Goal: Obtain resource: Obtain resource

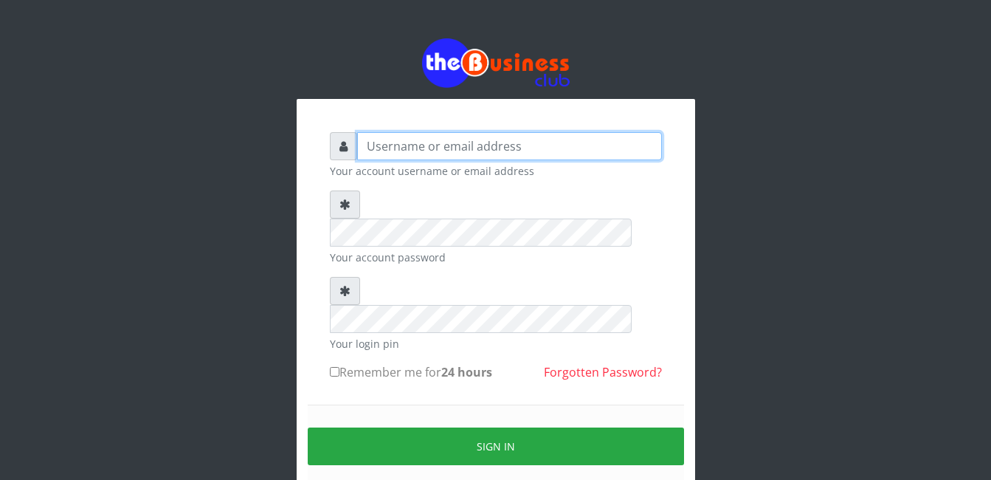
type input "Mlanga"
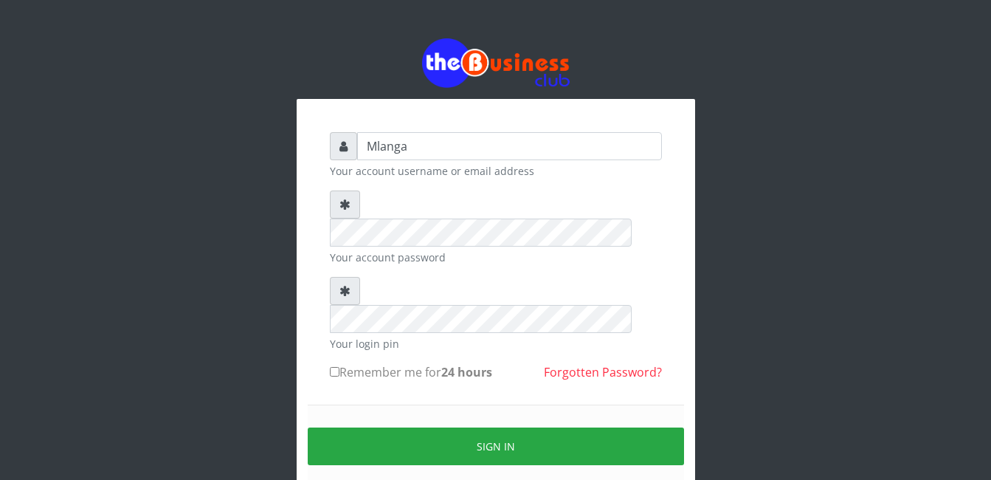
click at [215, 301] on div "Mlanga Your account username or email address Your account password Your login …" at bounding box center [495, 294] width 841 height 588
click at [201, 331] on div "Mlanga Your account username or email address Your account password Your login …" at bounding box center [495, 294] width 841 height 588
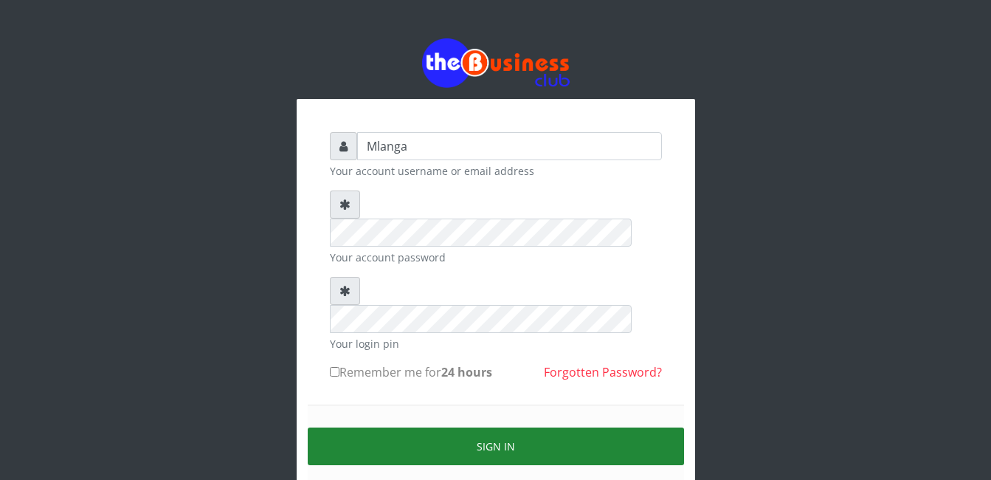
click at [495, 427] on button "Sign in" at bounding box center [496, 446] width 376 height 38
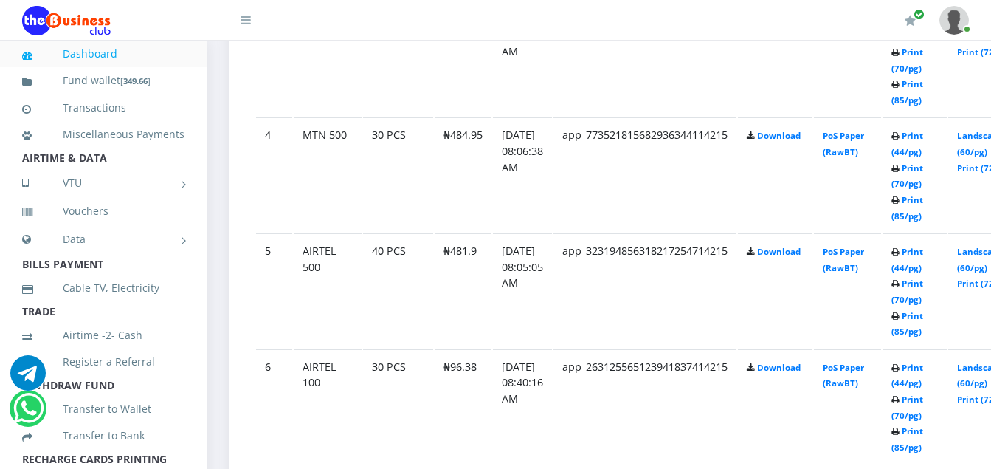
scroll to position [1177, 0]
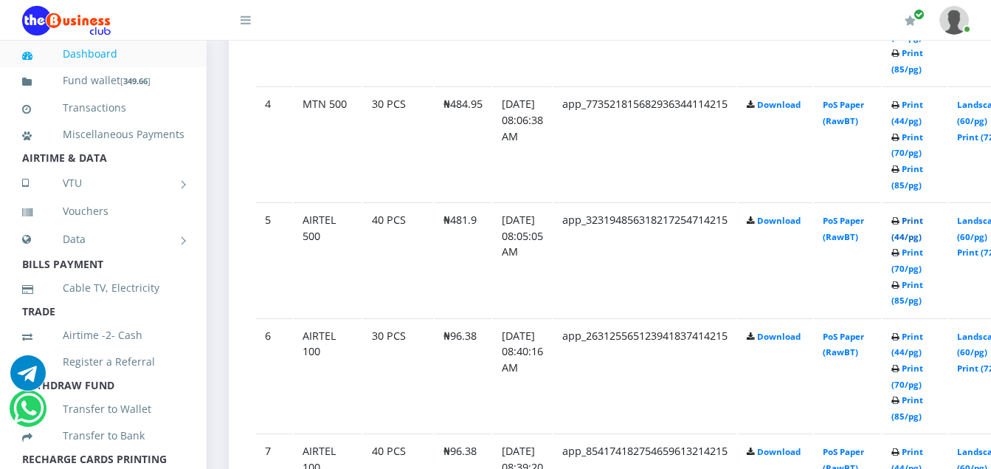
click at [923, 221] on link "Print (44/pg)" at bounding box center [908, 228] width 32 height 27
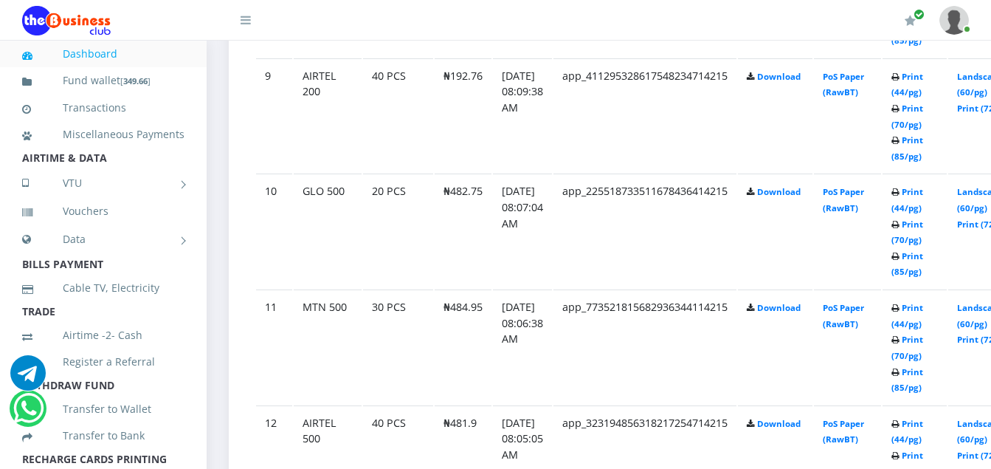
scroll to position [1797, 0]
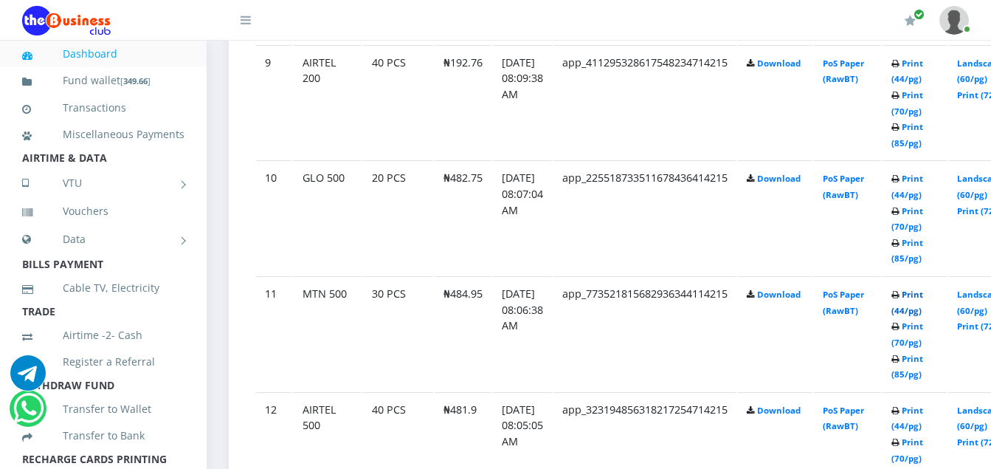
click at [923, 294] on link "Print (44/pg)" at bounding box center [908, 302] width 32 height 27
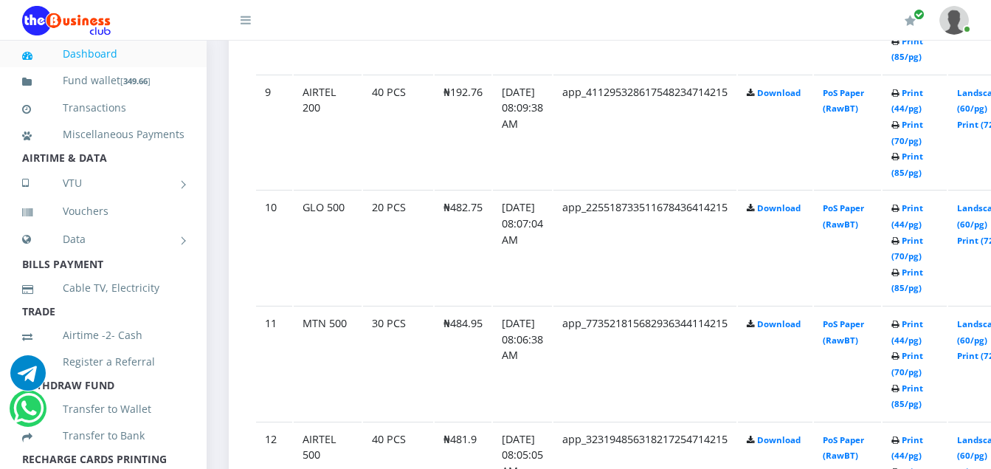
scroll to position [1738, 0]
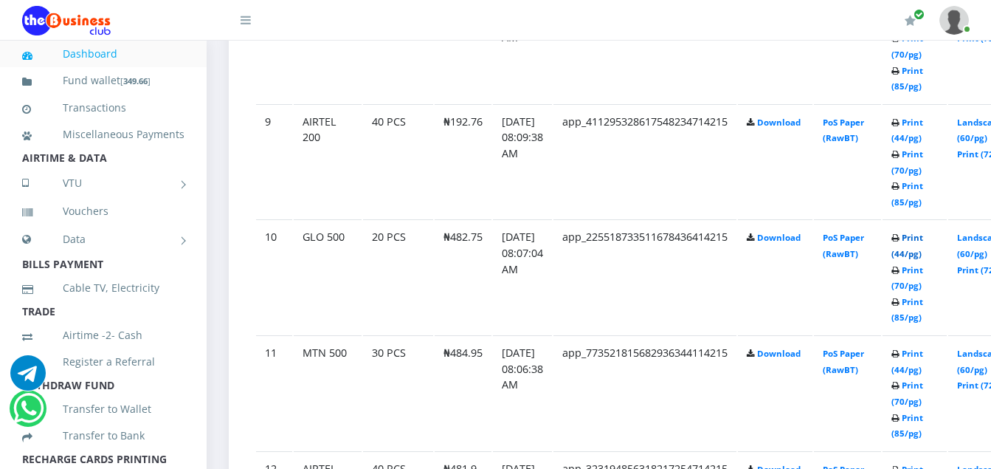
click at [923, 239] on link "Print (44/pg)" at bounding box center [908, 245] width 32 height 27
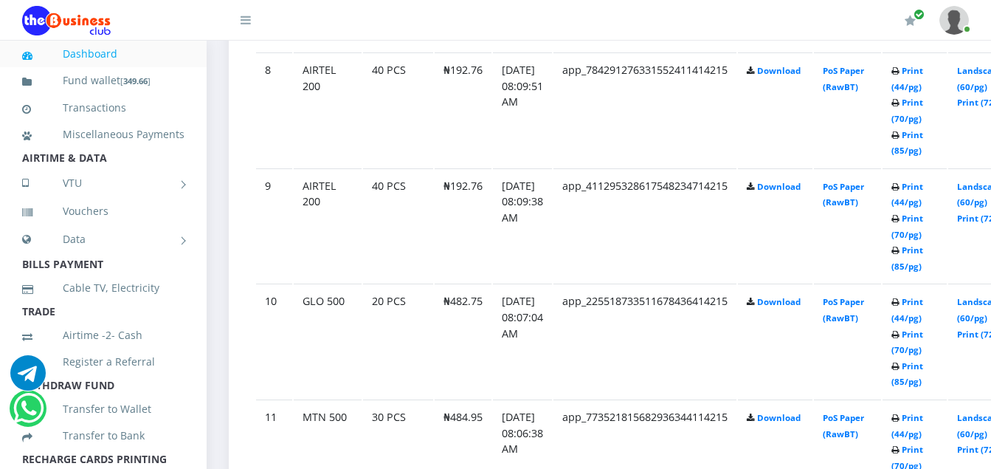
scroll to position [1738, 0]
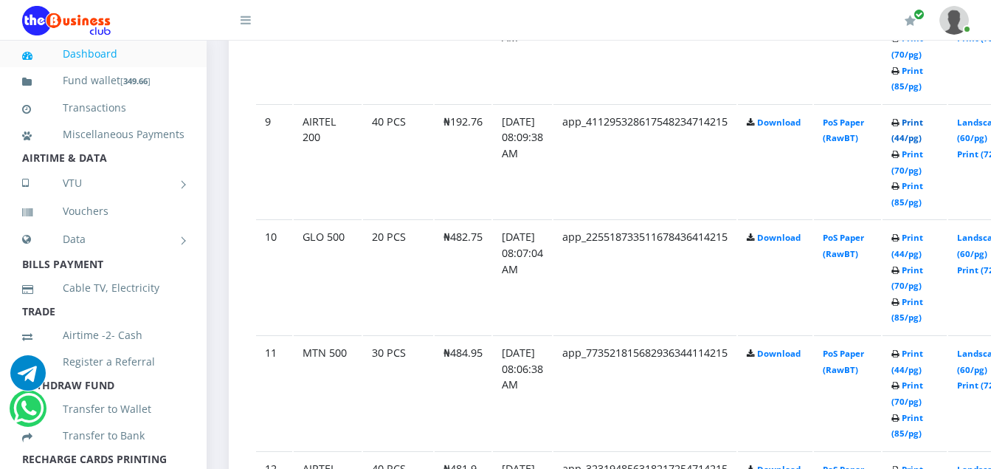
click at [923, 125] on link "Print (44/pg)" at bounding box center [908, 130] width 32 height 27
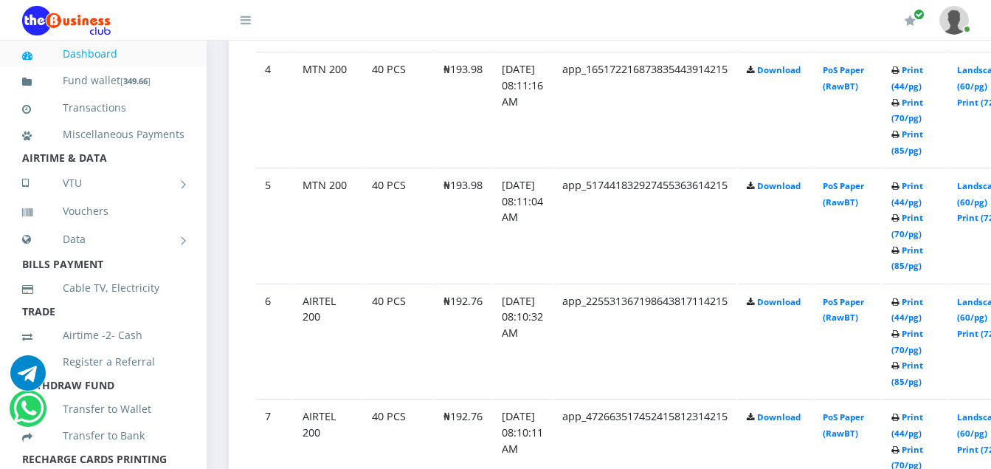
scroll to position [1207, 0]
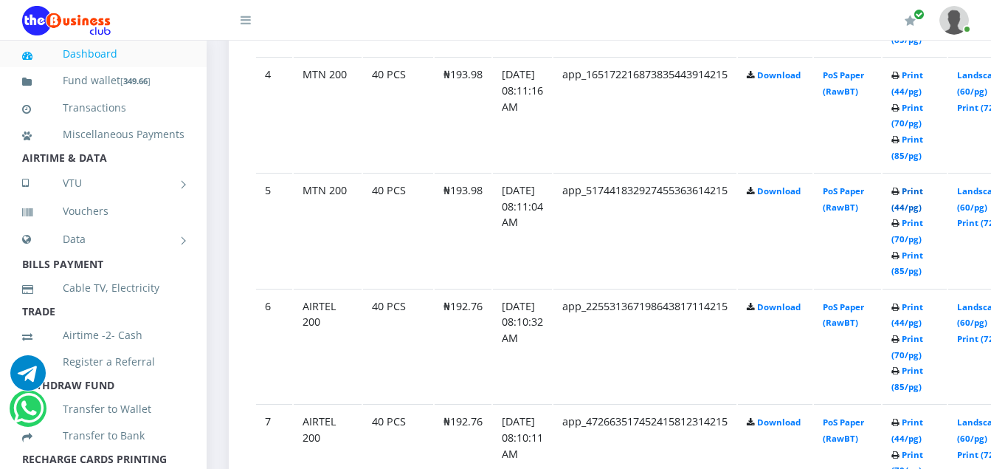
click at [923, 193] on link "Print (44/pg)" at bounding box center [908, 198] width 32 height 27
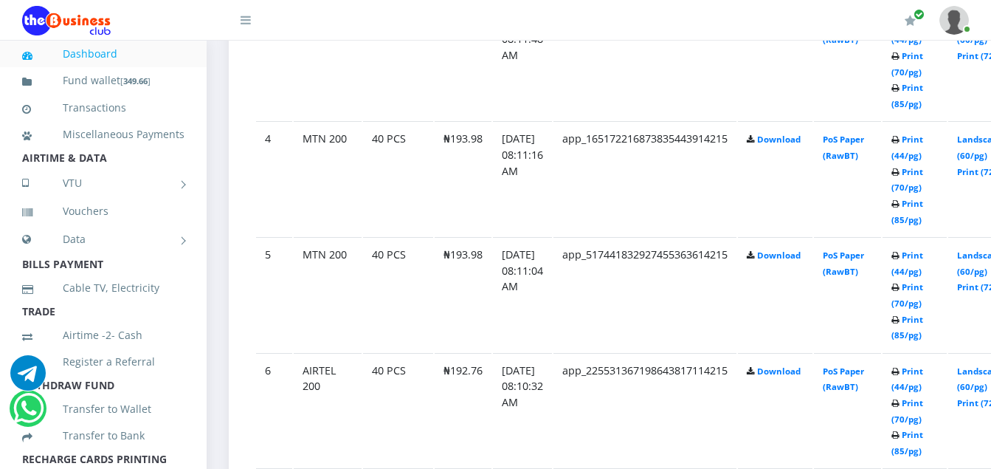
scroll to position [1207, 0]
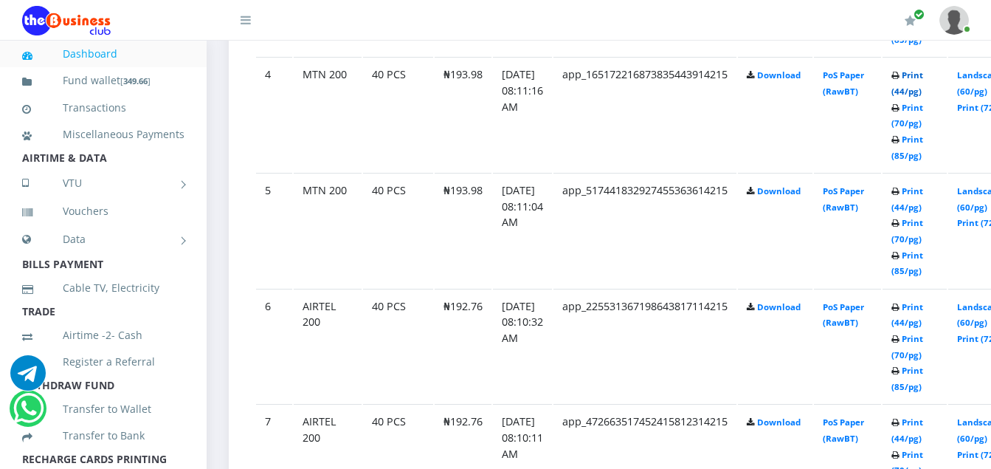
click at [923, 77] on link "Print (44/pg)" at bounding box center [908, 82] width 32 height 27
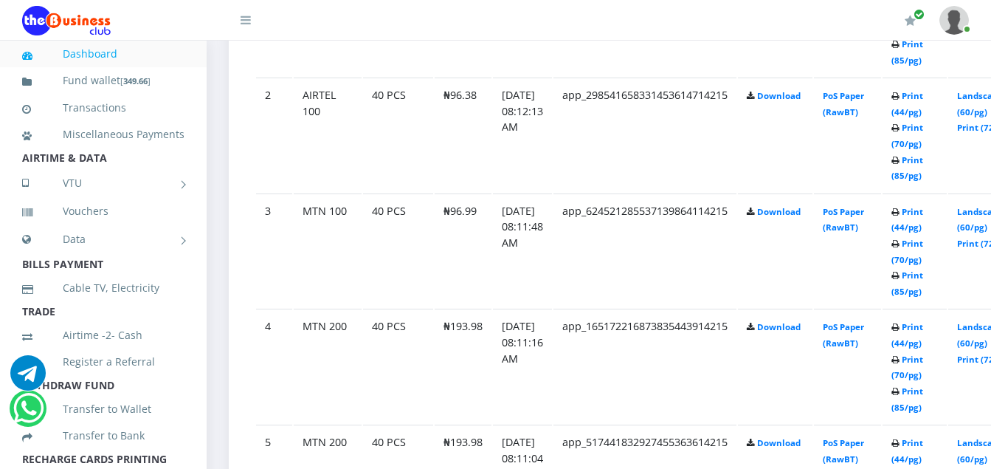
scroll to position [941, 0]
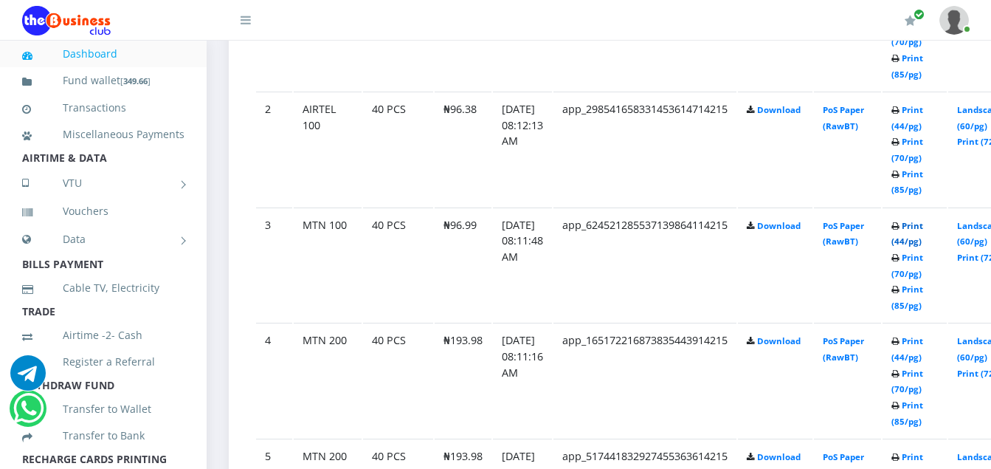
click at [923, 227] on link "Print (44/pg)" at bounding box center [908, 233] width 32 height 27
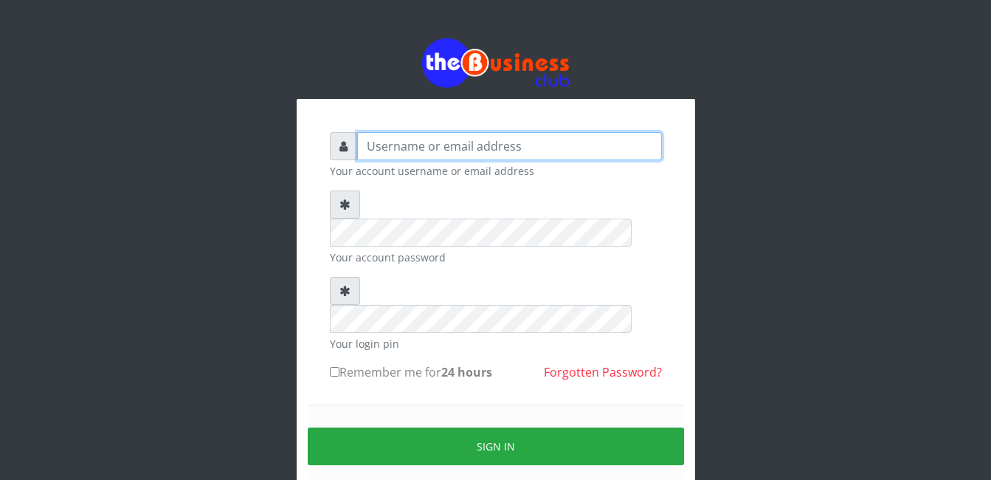
type input "Mlanga"
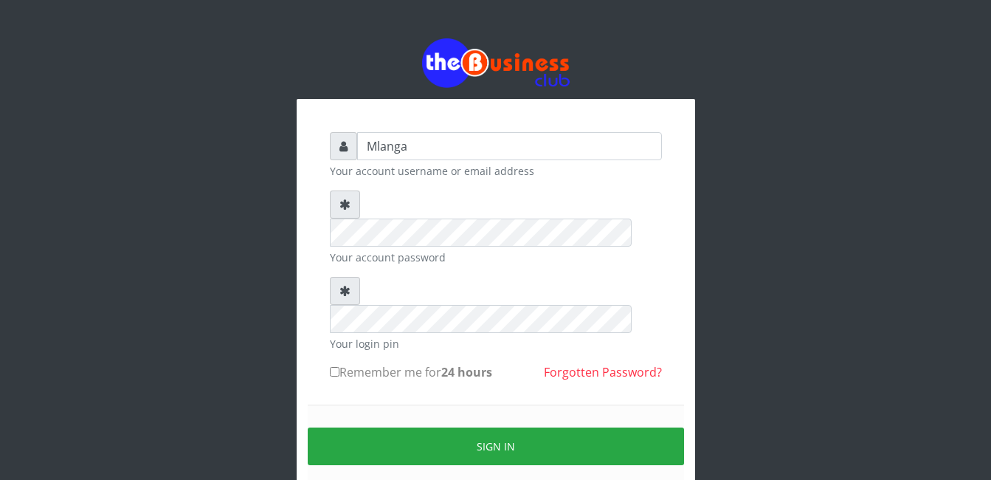
click at [134, 332] on div "Mlanga Your account username or email address Your account password Your login …" at bounding box center [495, 294] width 841 height 588
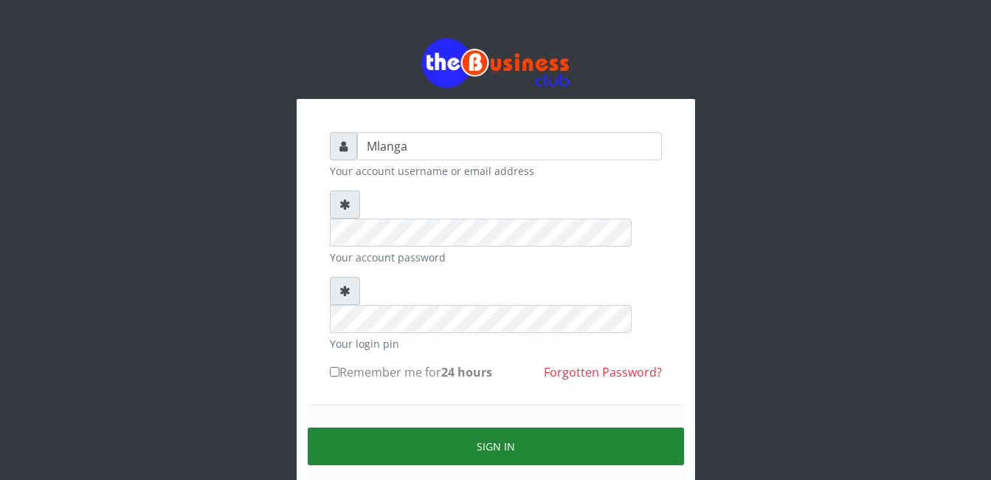
click at [423, 427] on button "Sign in" at bounding box center [496, 446] width 376 height 38
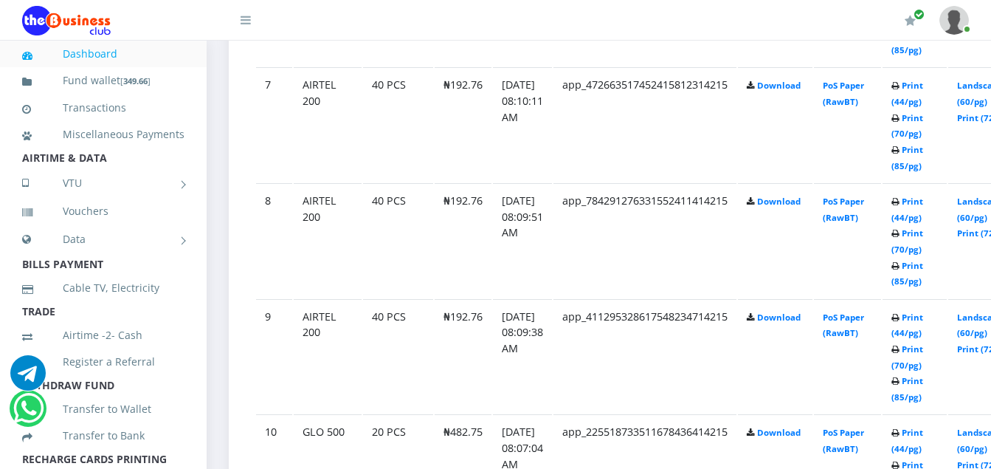
scroll to position [1565, 0]
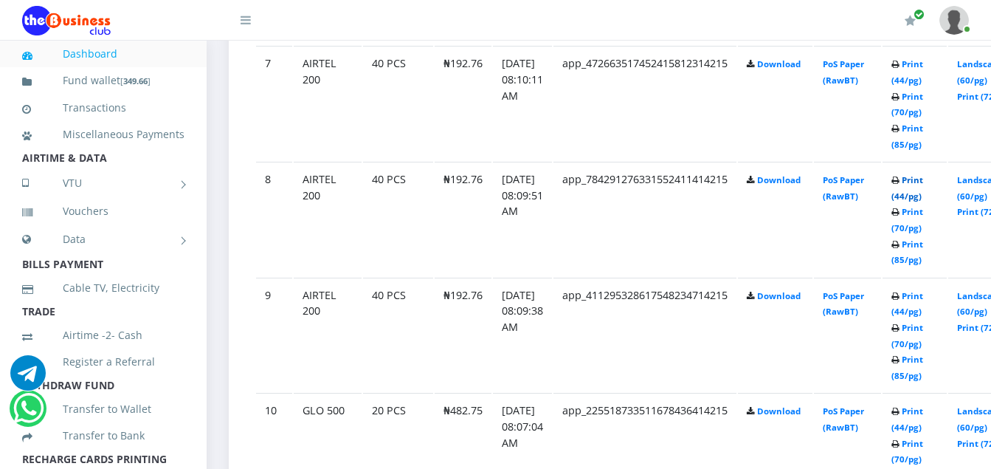
click at [923, 185] on link "Print (44/pg)" at bounding box center [908, 187] width 32 height 27
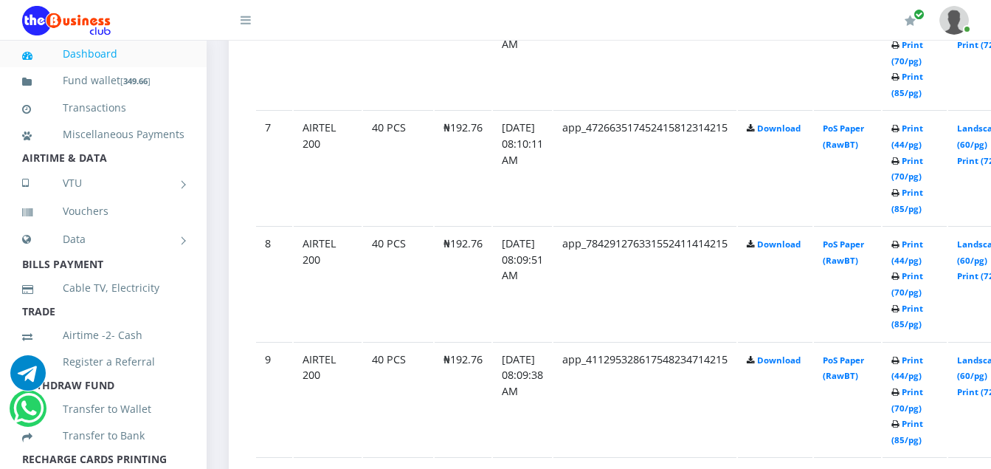
scroll to position [1565, 0]
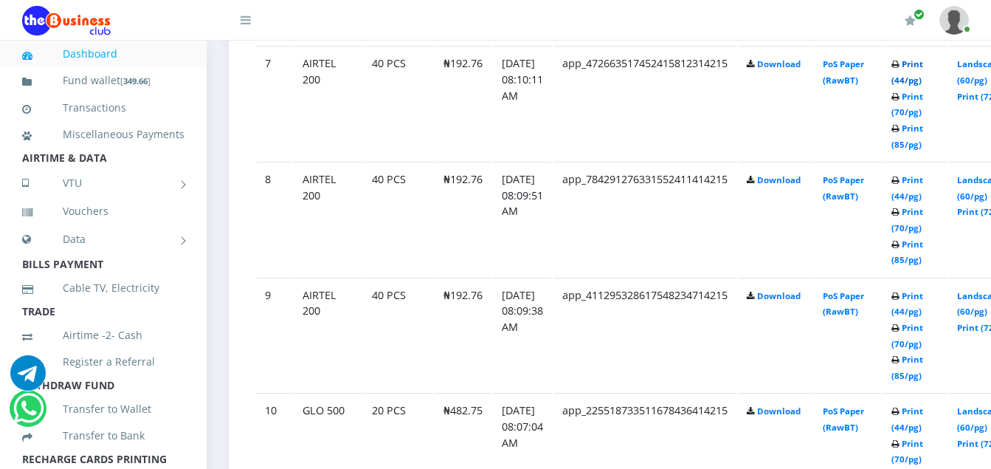
click at [923, 67] on link "Print (44/pg)" at bounding box center [908, 71] width 32 height 27
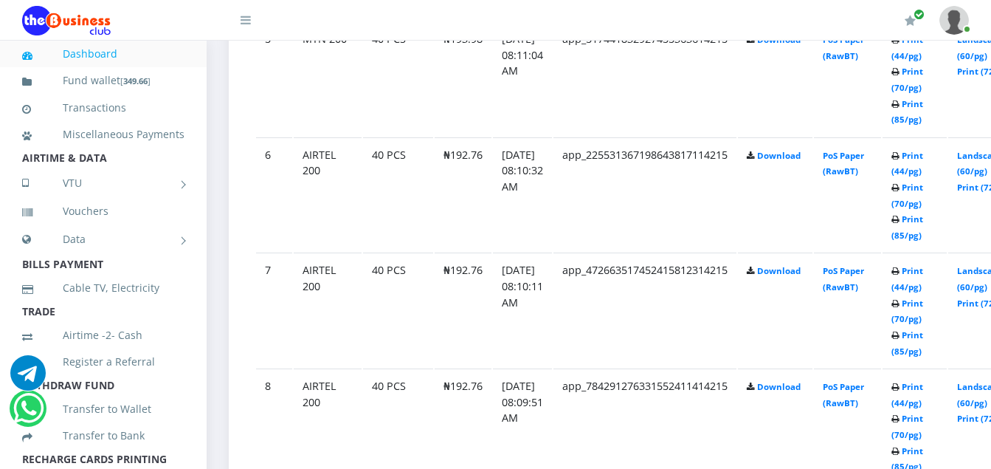
scroll to position [1329, 0]
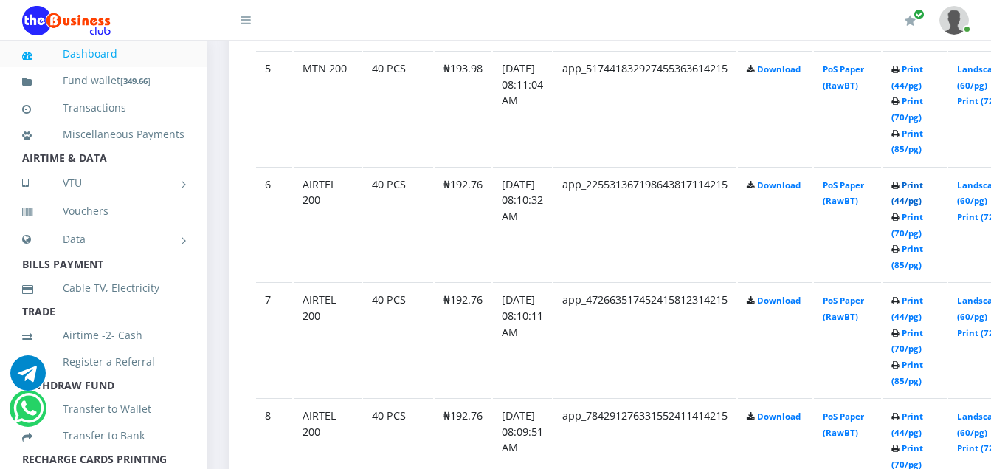
click at [923, 185] on link "Print (44/pg)" at bounding box center [908, 192] width 32 height 27
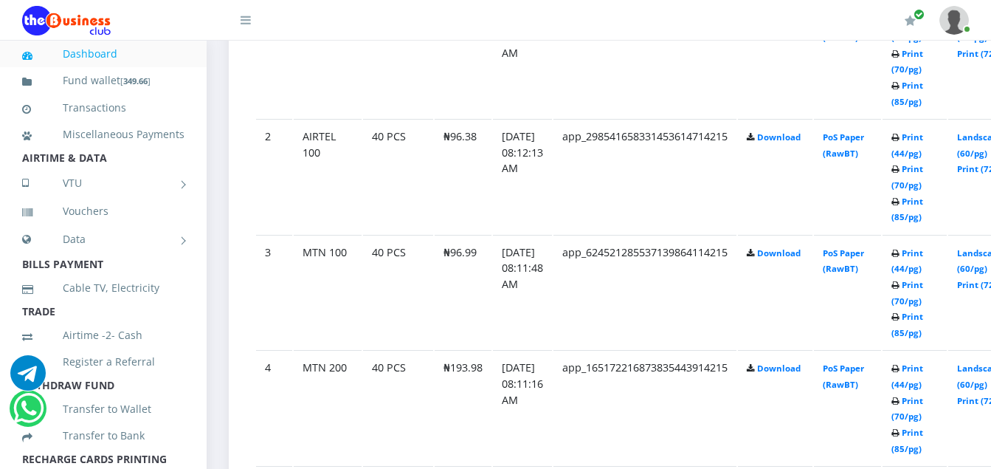
scroll to position [895, 0]
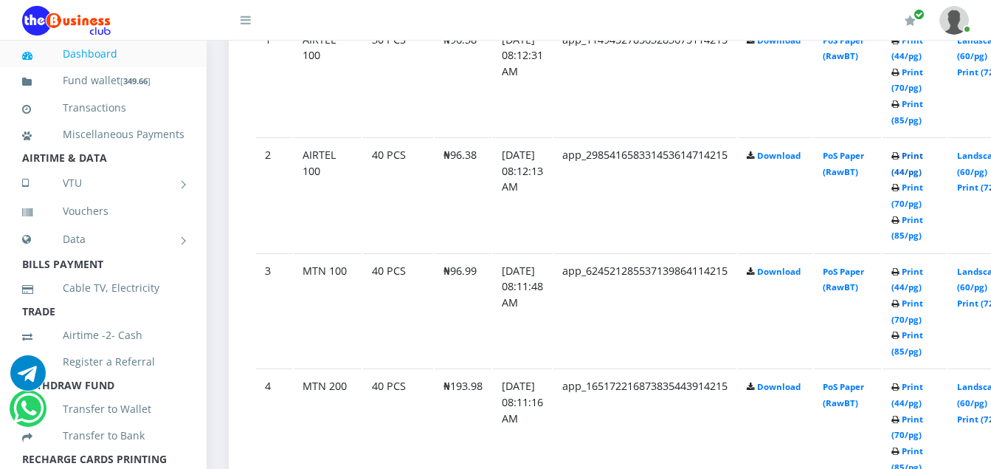
click at [923, 158] on link "Print (44/pg)" at bounding box center [908, 163] width 32 height 27
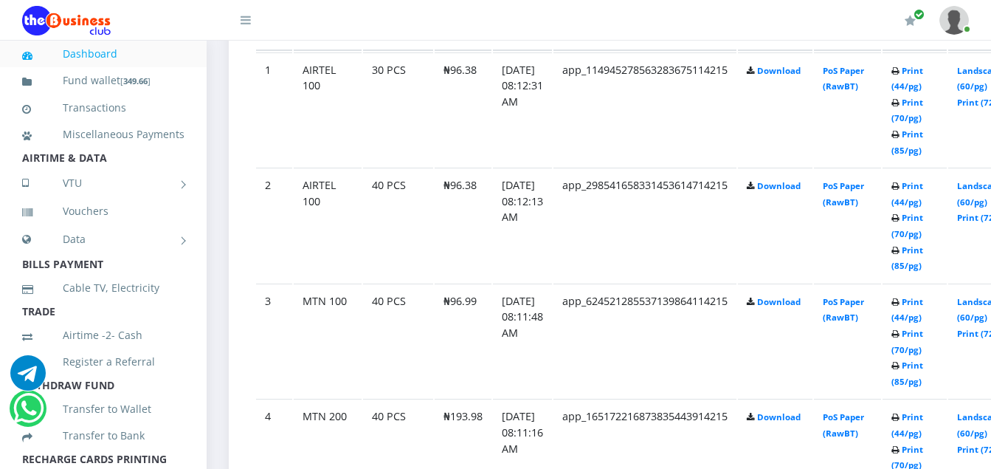
scroll to position [836, 0]
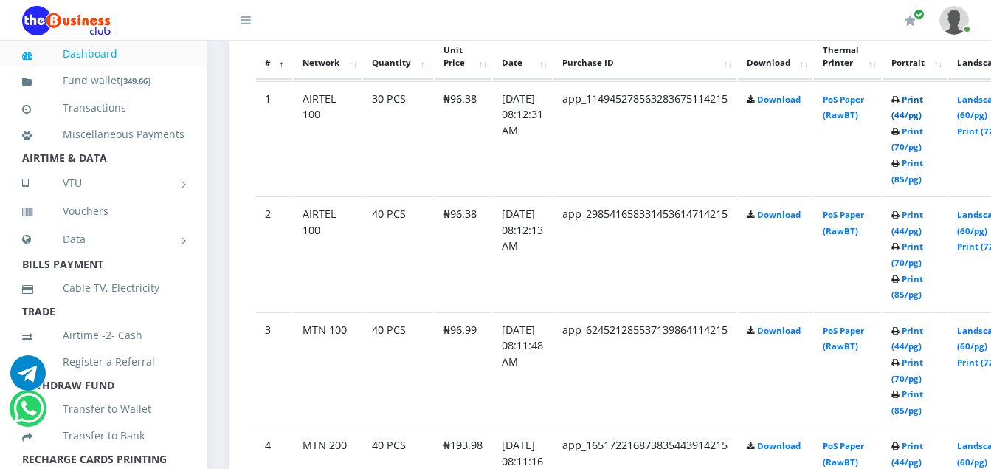
click at [923, 99] on link "Print (44/pg)" at bounding box center [908, 107] width 32 height 27
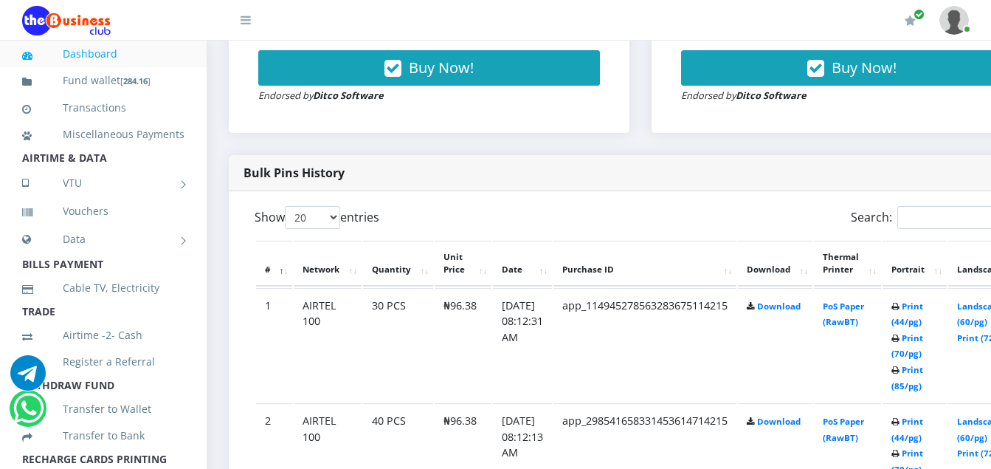
scroll to position [1039, 0]
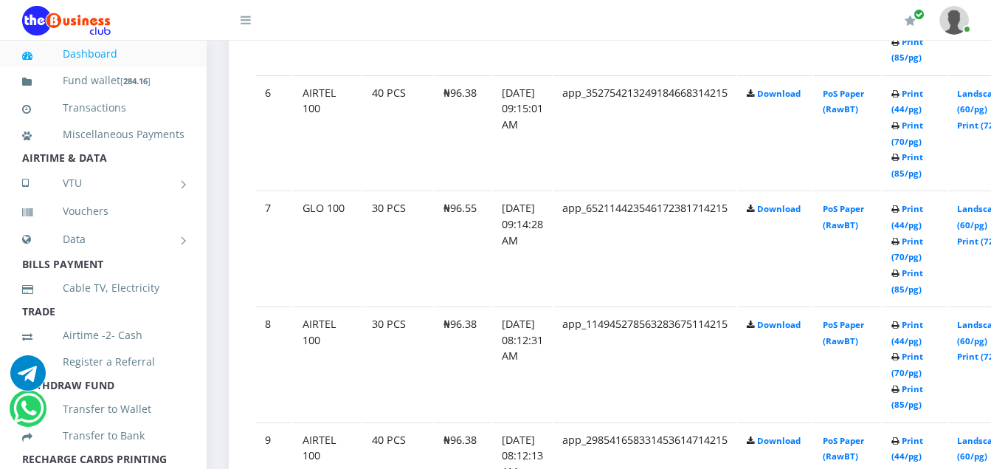
scroll to position [1423, 0]
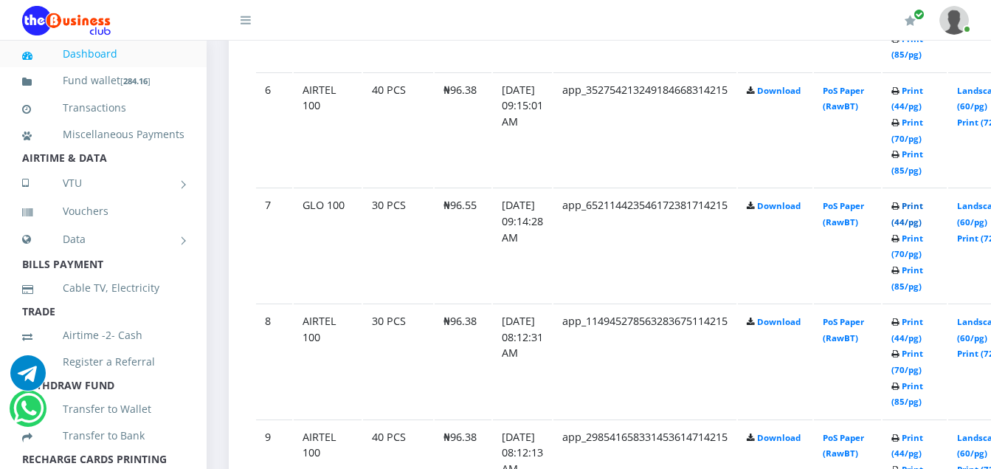
click at [923, 210] on link "Print (44/pg)" at bounding box center [908, 213] width 32 height 27
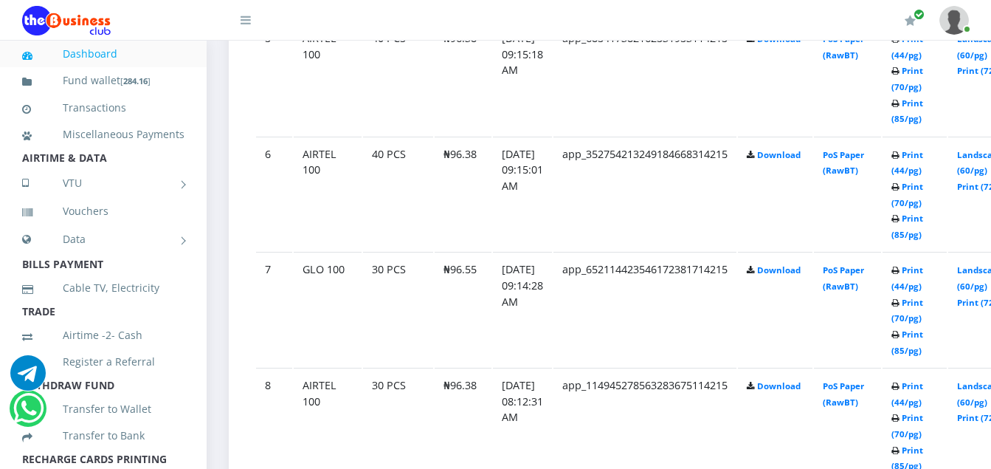
scroll to position [1423, 0]
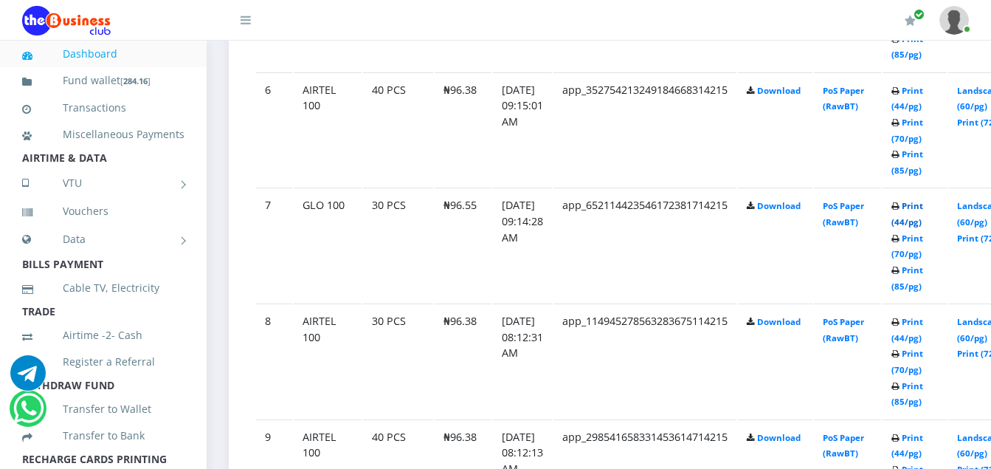
click at [923, 205] on link "Print (44/pg)" at bounding box center [908, 213] width 32 height 27
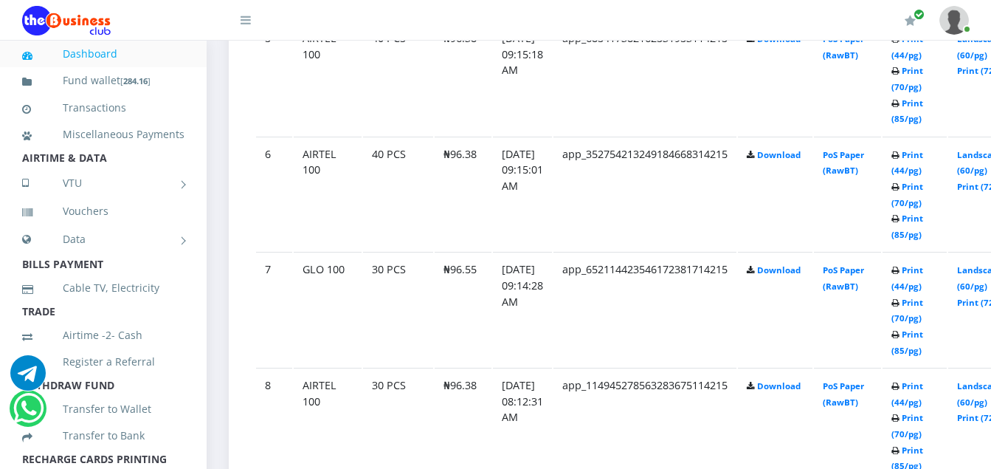
scroll to position [1423, 0]
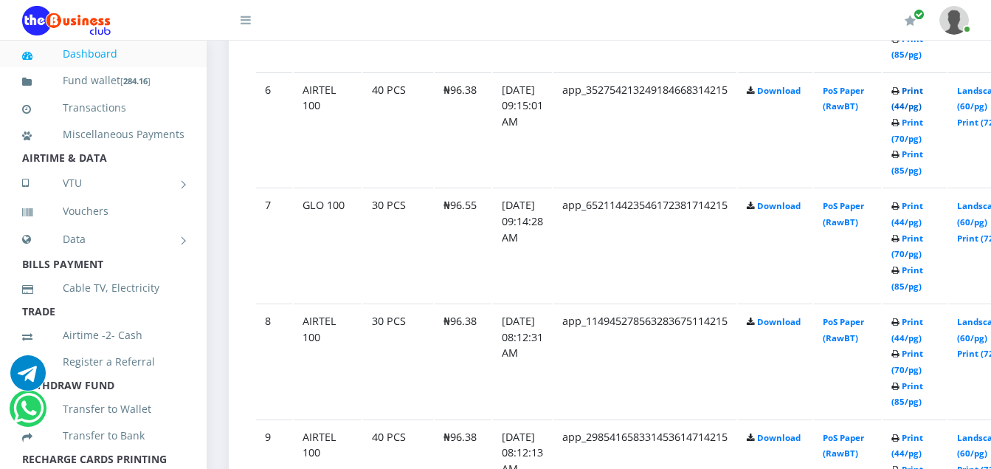
click at [923, 94] on link "Print (44/pg)" at bounding box center [908, 98] width 32 height 27
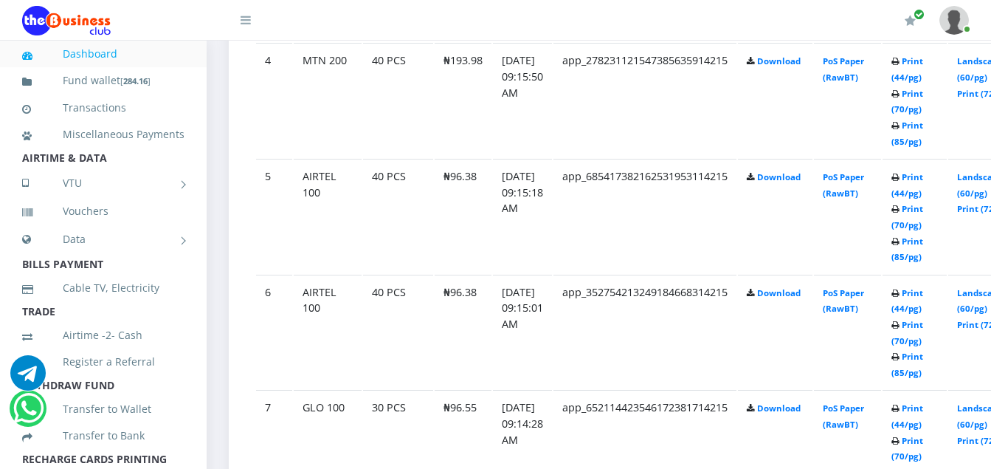
scroll to position [1216, 0]
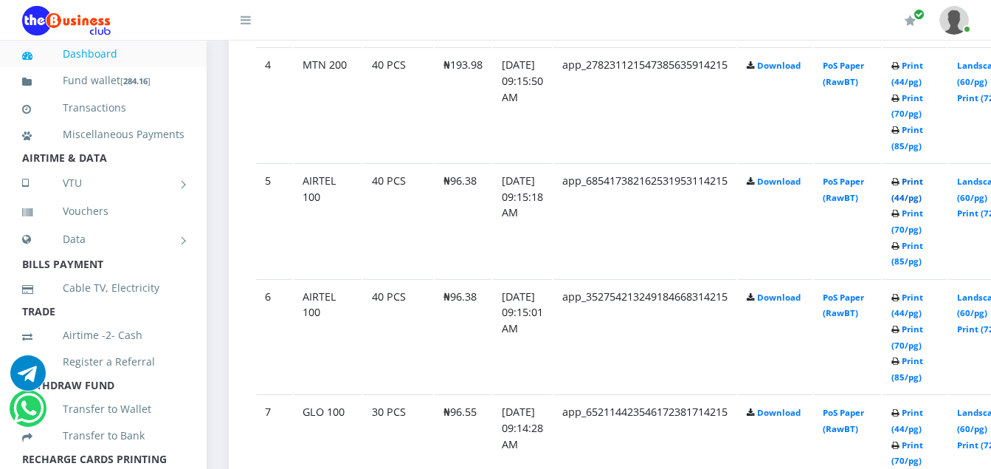
click at [923, 180] on link "Print (44/pg)" at bounding box center [908, 189] width 32 height 27
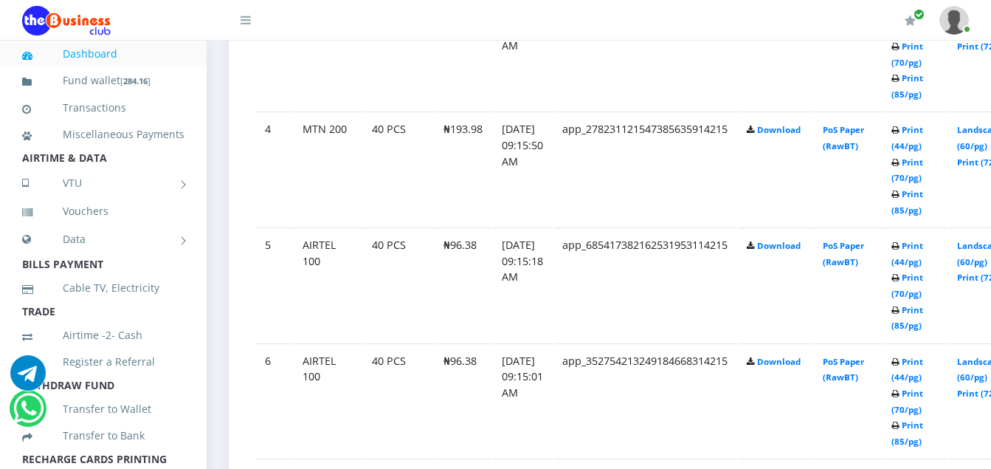
scroll to position [1216, 0]
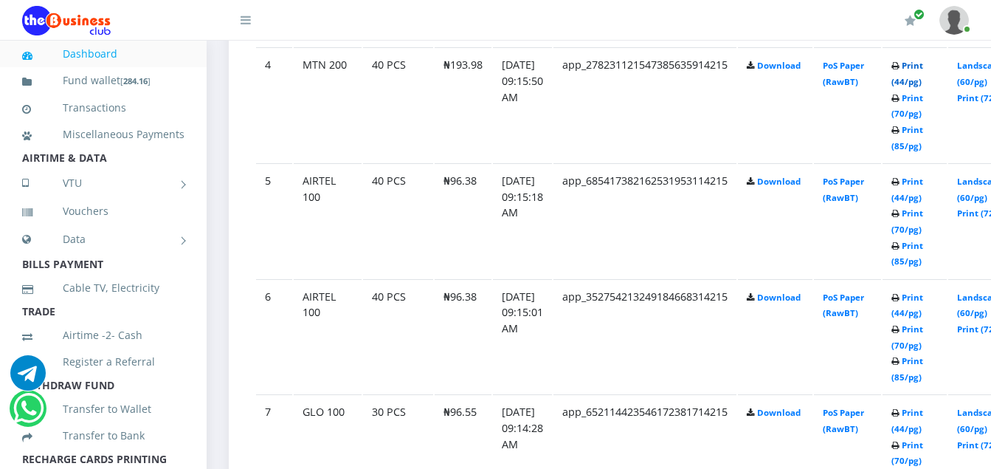
click at [923, 67] on link "Print (44/pg)" at bounding box center [908, 73] width 32 height 27
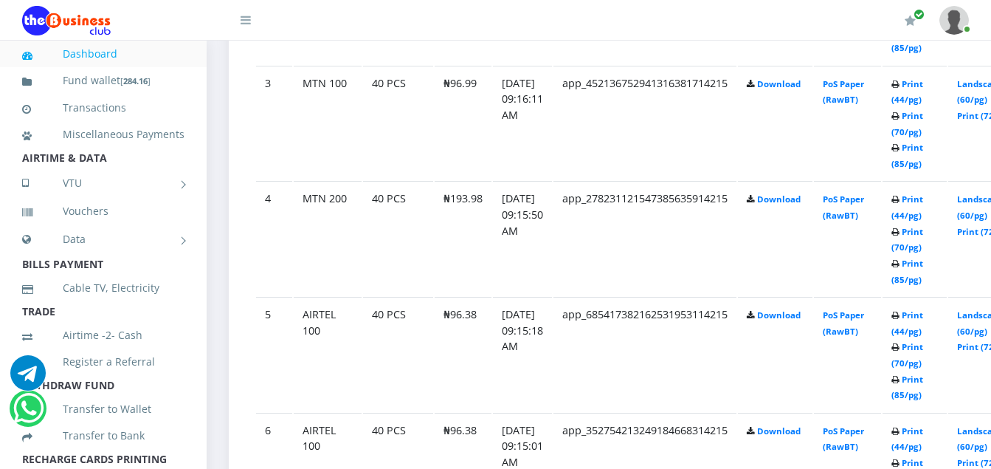
scroll to position [1069, 0]
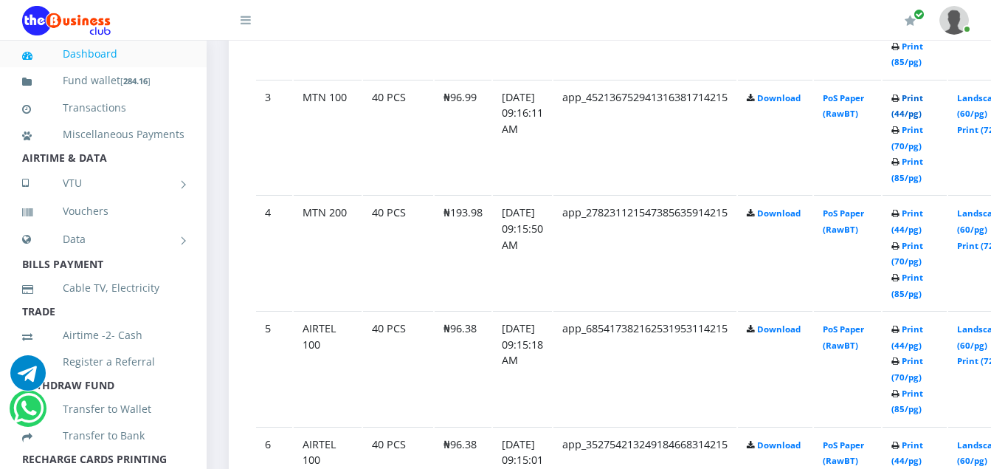
click at [923, 100] on link "Print (44/pg)" at bounding box center [908, 105] width 32 height 27
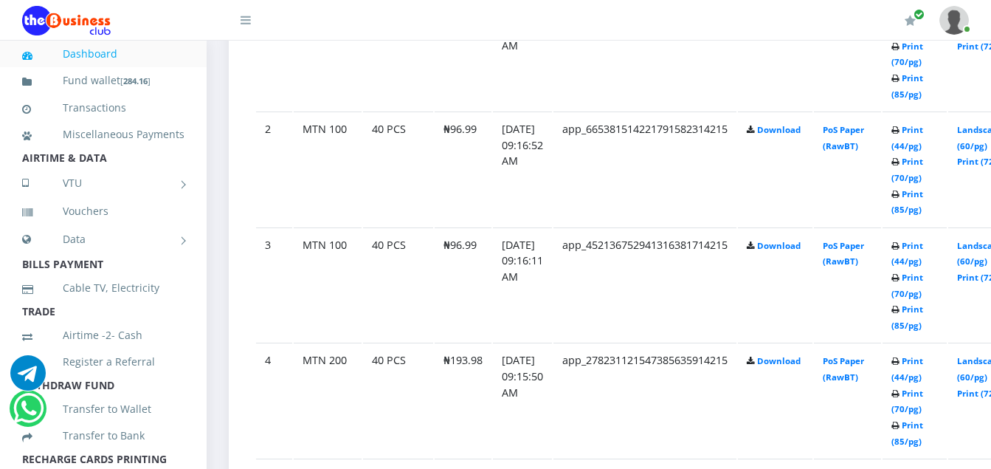
scroll to position [892, 0]
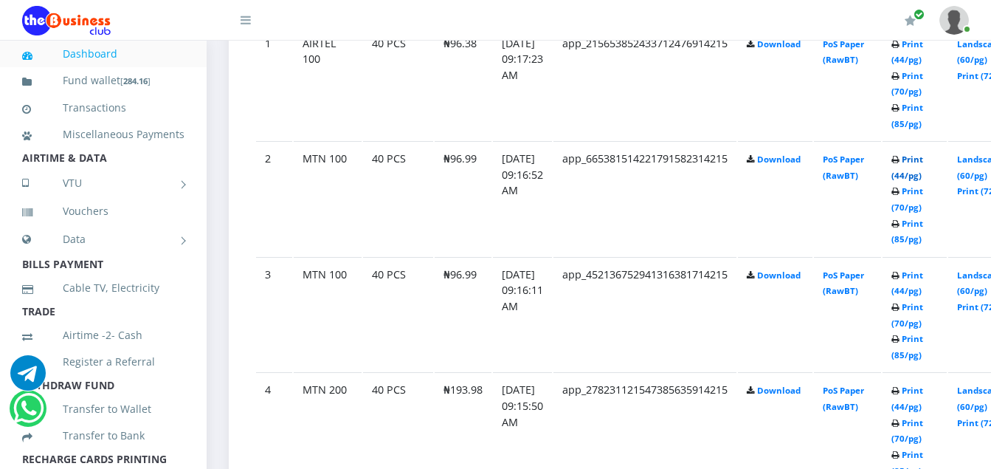
click at [923, 162] on link "Print (44/pg)" at bounding box center [908, 167] width 32 height 27
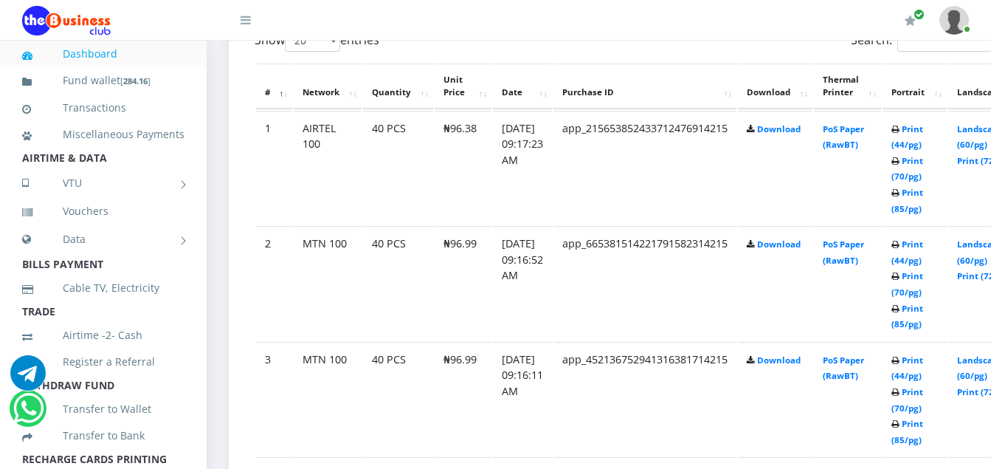
scroll to position [803, 0]
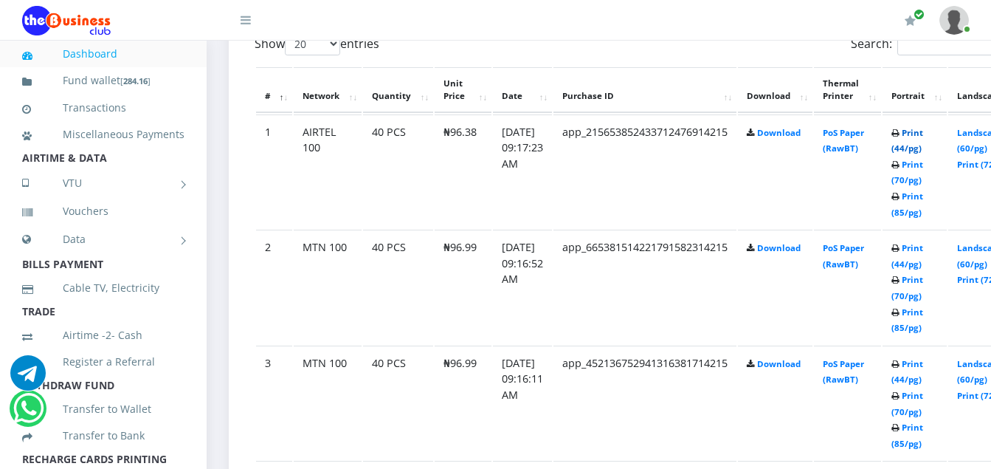
click at [923, 135] on link "Print (44/pg)" at bounding box center [908, 140] width 32 height 27
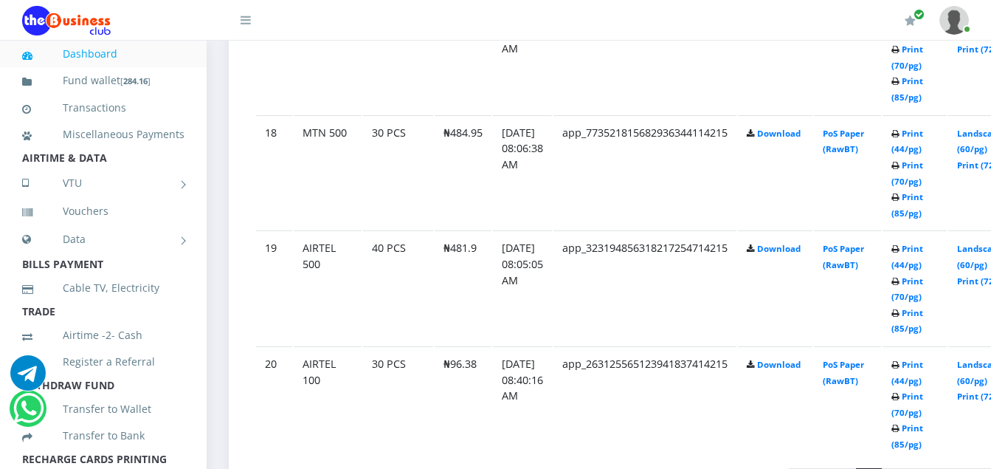
scroll to position [2781, 0]
